Goal: Find contact information: Find contact information

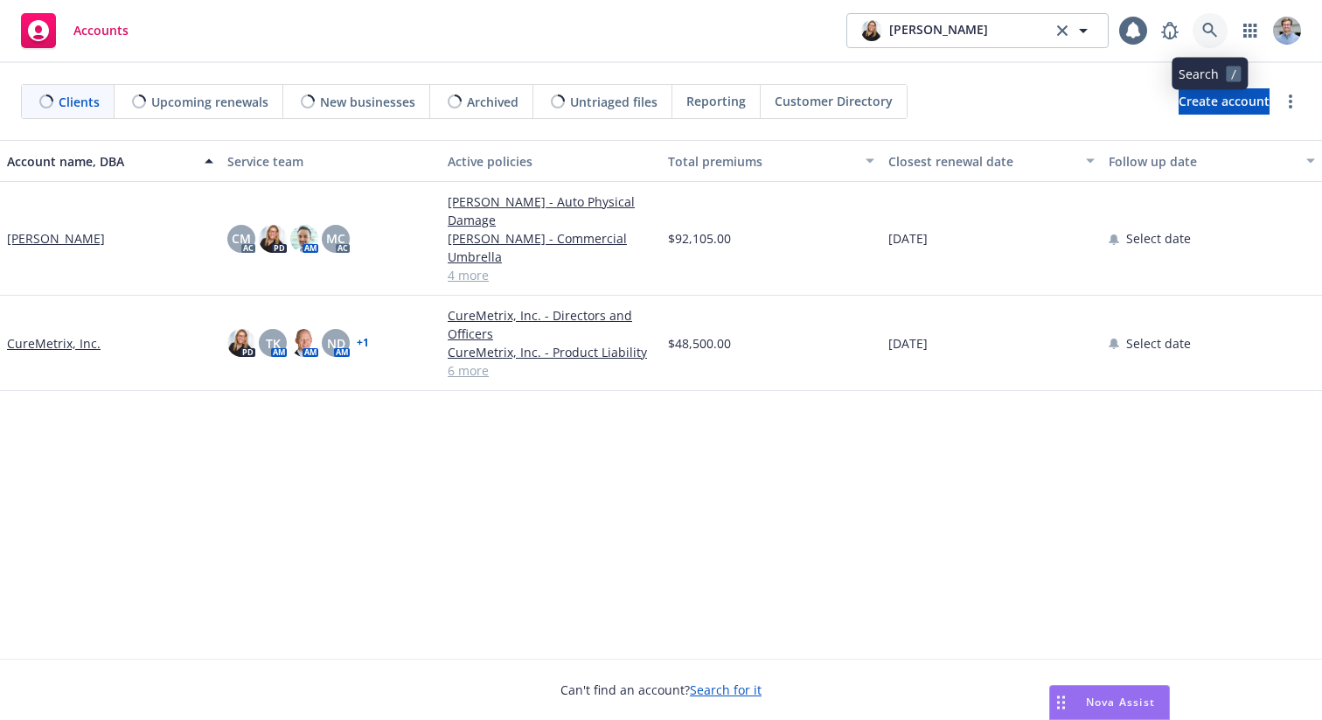
click at [1202, 33] on icon at bounding box center [1210, 31] width 16 height 16
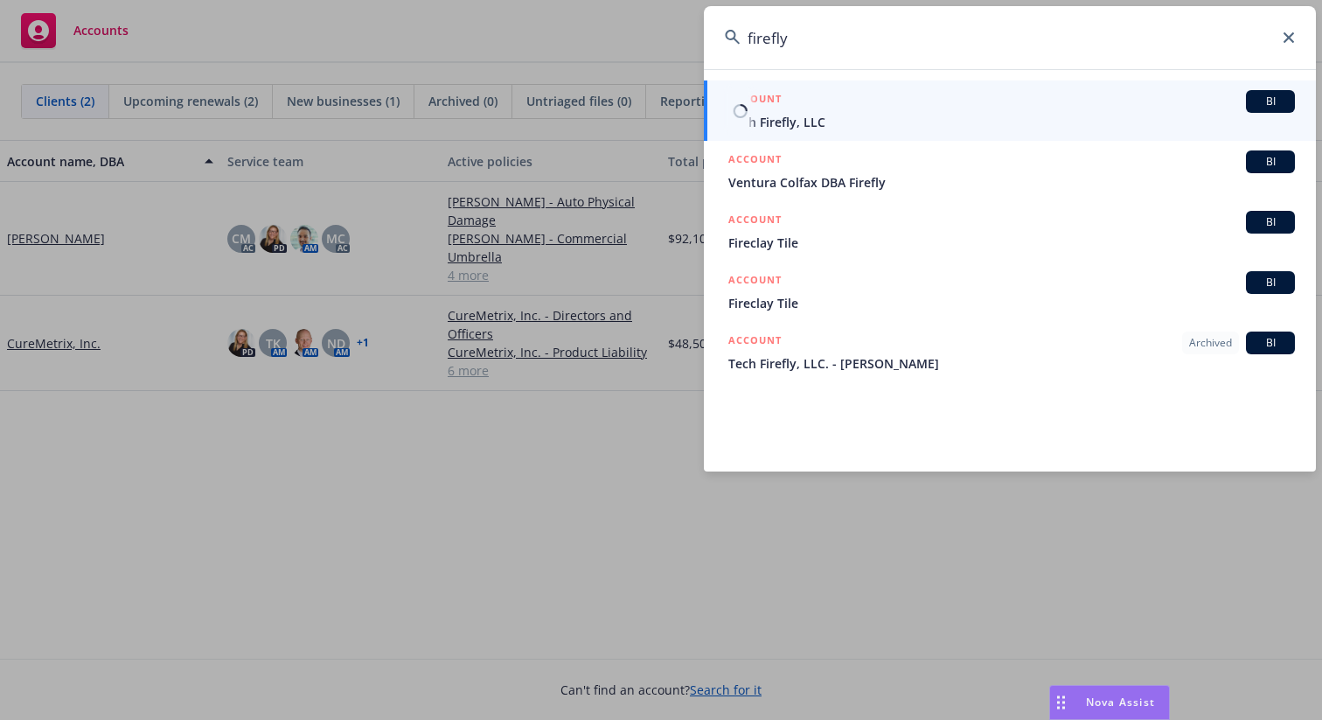
type input "firefly"
click at [785, 126] on span "Tech Firefly, LLC" at bounding box center [1011, 122] width 567 height 18
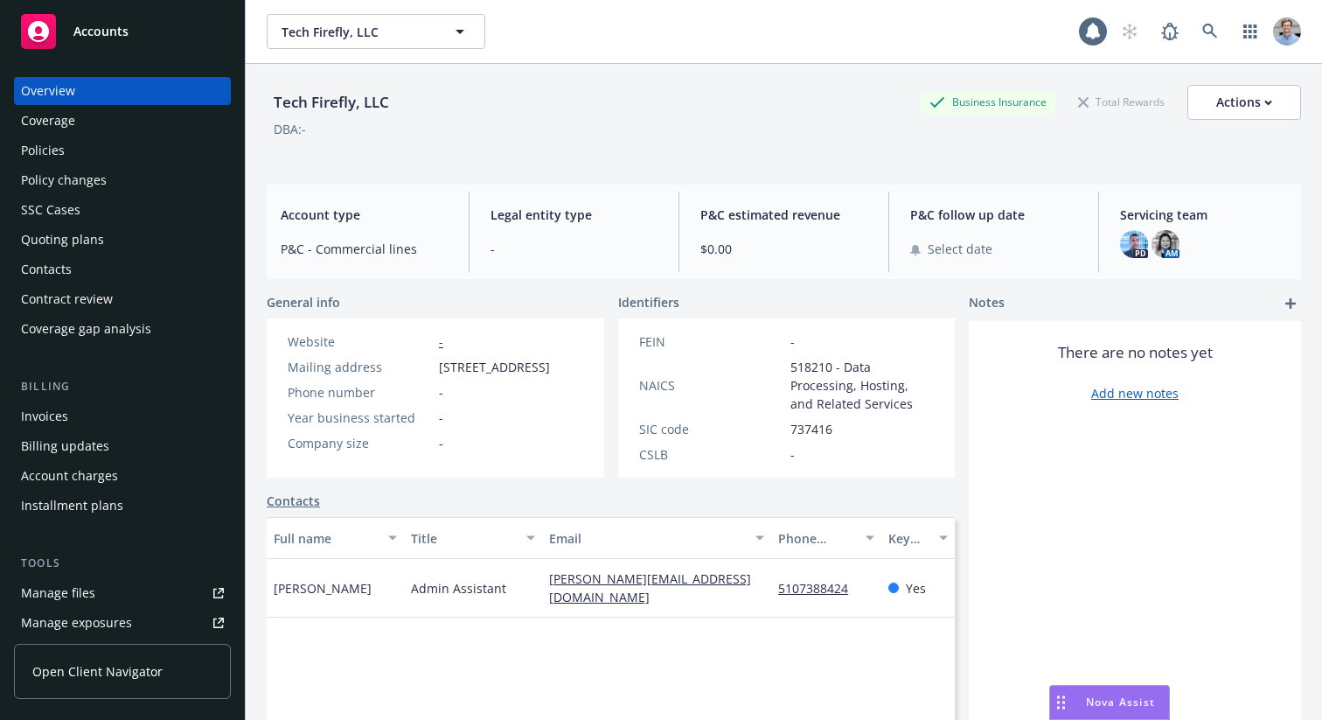
click at [166, 154] on div "Policies" at bounding box center [122, 150] width 203 height 28
click at [1120, 239] on div "PD" at bounding box center [1134, 244] width 28 height 28
click at [1125, 238] on img at bounding box center [1134, 244] width 28 height 28
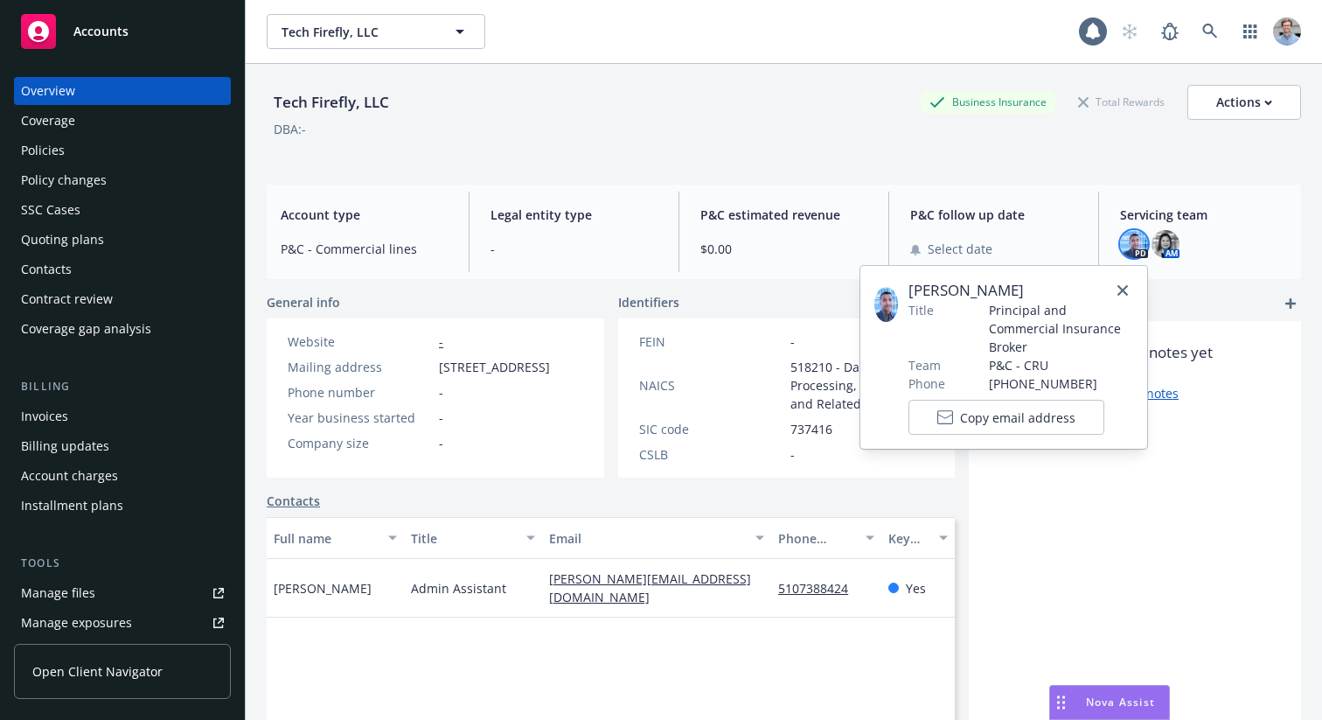
click at [944, 287] on span "[PERSON_NAME]" at bounding box center [1021, 290] width 225 height 21
copy span "[DEMOGRAPHIC_DATA]"
